Goal: Information Seeking & Learning: Learn about a topic

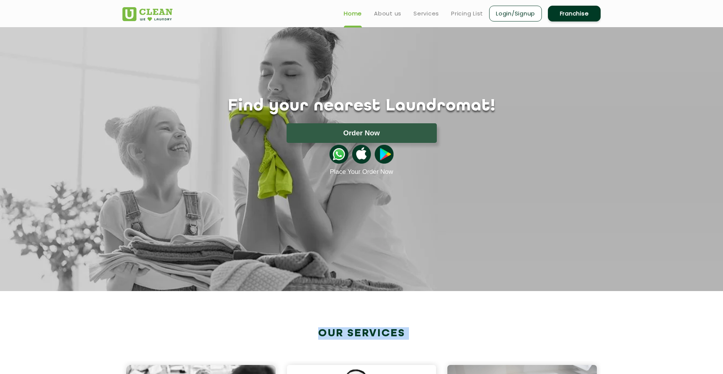
drag, startPoint x: 303, startPoint y: 329, endPoint x: 405, endPoint y: 344, distance: 103.0
drag, startPoint x: 436, startPoint y: 327, endPoint x: 278, endPoint y: 327, distance: 158.2
click at [278, 327] on h2 "Our Services" at bounding box center [361, 333] width 478 height 12
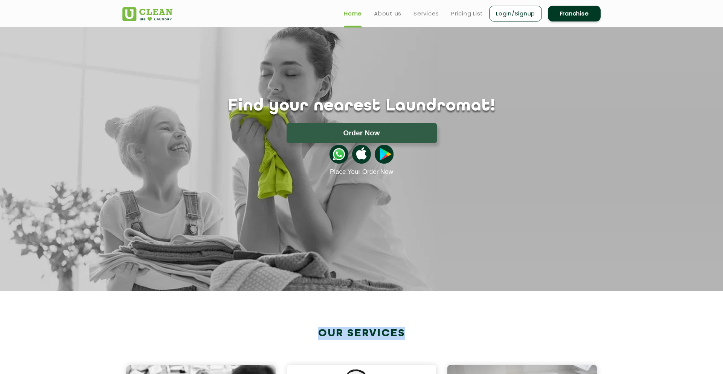
click at [278, 327] on h2 "Our Services" at bounding box center [361, 333] width 478 height 12
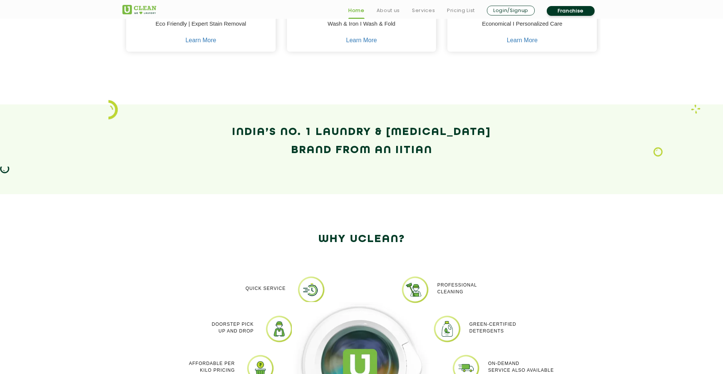
scroll to position [464, 0]
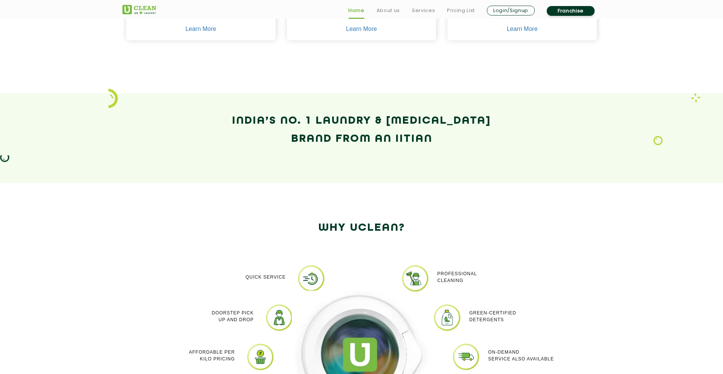
drag, startPoint x: 221, startPoint y: 115, endPoint x: 474, endPoint y: 148, distance: 255.2
click at [477, 148] on div "India’s No. 1 Laundry & [MEDICAL_DATA] Brand from an IITian" at bounding box center [362, 138] width 490 height 52
click at [474, 148] on div "India’s No. 1 Laundry & [MEDICAL_DATA] Brand from an IITian" at bounding box center [362, 138] width 490 height 52
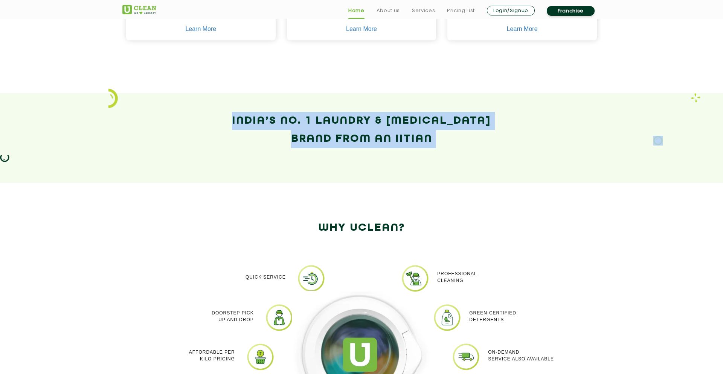
drag, startPoint x: 474, startPoint y: 148, endPoint x: 288, endPoint y: 53, distance: 208.7
click at [290, 53] on app-our-services "Our Services [MEDICAL_DATA] Eco Friendly | Expert Stain Removal Learn More [MED…" at bounding box center [361, 5] width 723 height 356
click at [288, 53] on div at bounding box center [361, 53] width 478 height 7
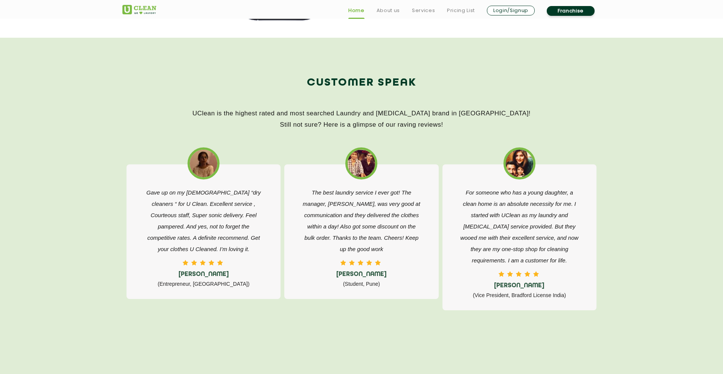
scroll to position [1157, 0]
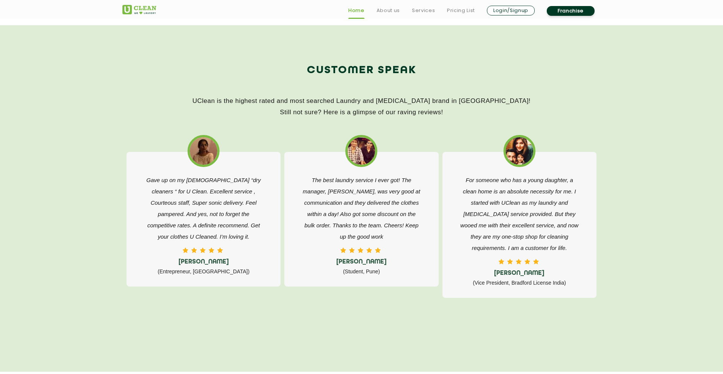
drag, startPoint x: 273, startPoint y: 62, endPoint x: 537, endPoint y: 119, distance: 270.2
click at [537, 119] on div "Customer Speak UClean is the highest rated and most searched Laundry and [MEDIC…" at bounding box center [362, 94] width 490 height 66
click at [536, 119] on div "Customer Speak UClean is the highest rated and most searched Laundry and [MEDIC…" at bounding box center [362, 94] width 490 height 66
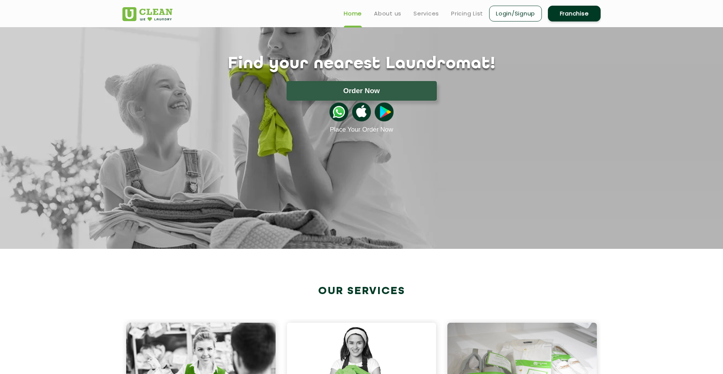
scroll to position [0, 0]
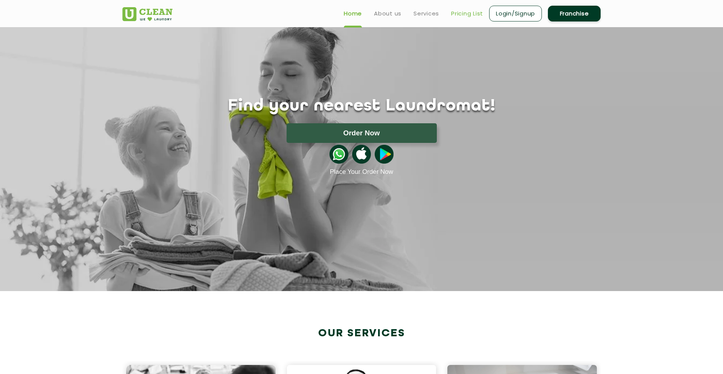
click at [470, 16] on link "Pricing List" at bounding box center [467, 13] width 32 height 9
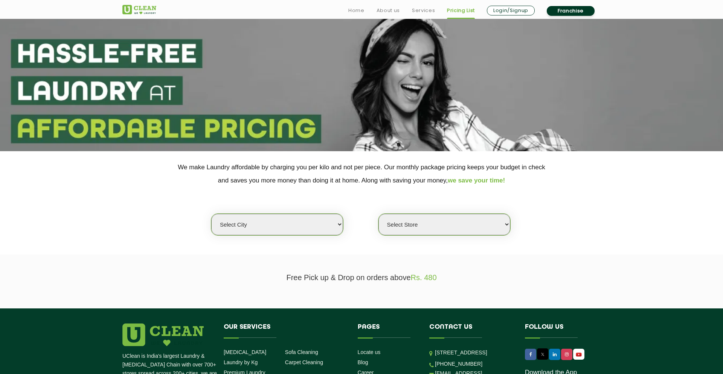
scroll to position [24, 0]
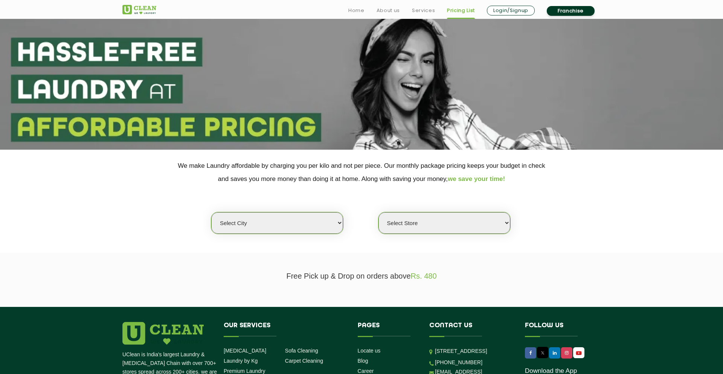
click at [296, 229] on select "Select city [GEOGRAPHIC_DATA] [GEOGRAPHIC_DATA] [GEOGRAPHIC_DATA] [GEOGRAPHIC_D…" at bounding box center [277, 222] width 132 height 21
select select "2"
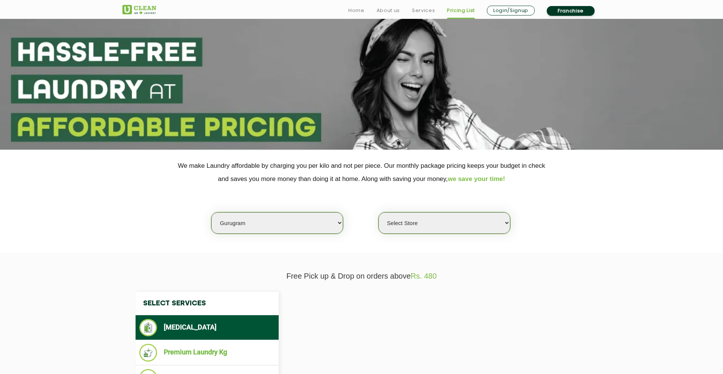
select select "0"
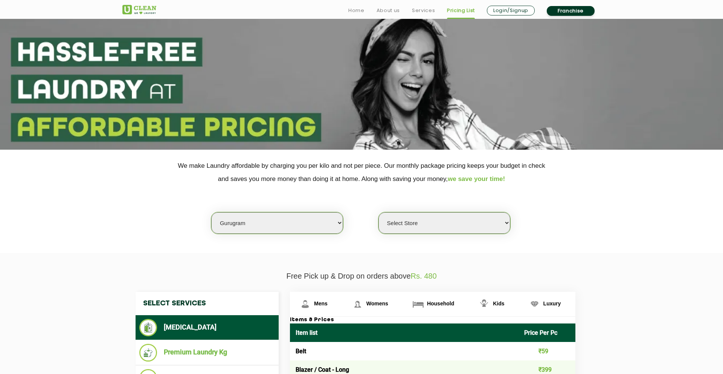
click at [403, 227] on select "Select Store [GEOGRAPHIC_DATA] Sector 66 [GEOGRAPHIC_DATA] Phase [GEOGRAPHIC_DA…" at bounding box center [444, 222] width 132 height 21
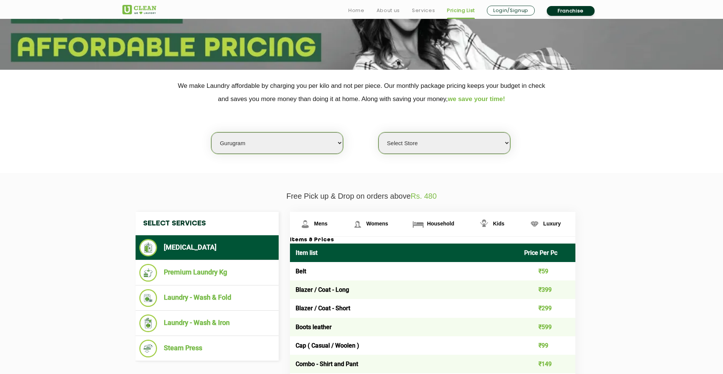
scroll to position [147, 0]
